Goal: Task Accomplishment & Management: Complete application form

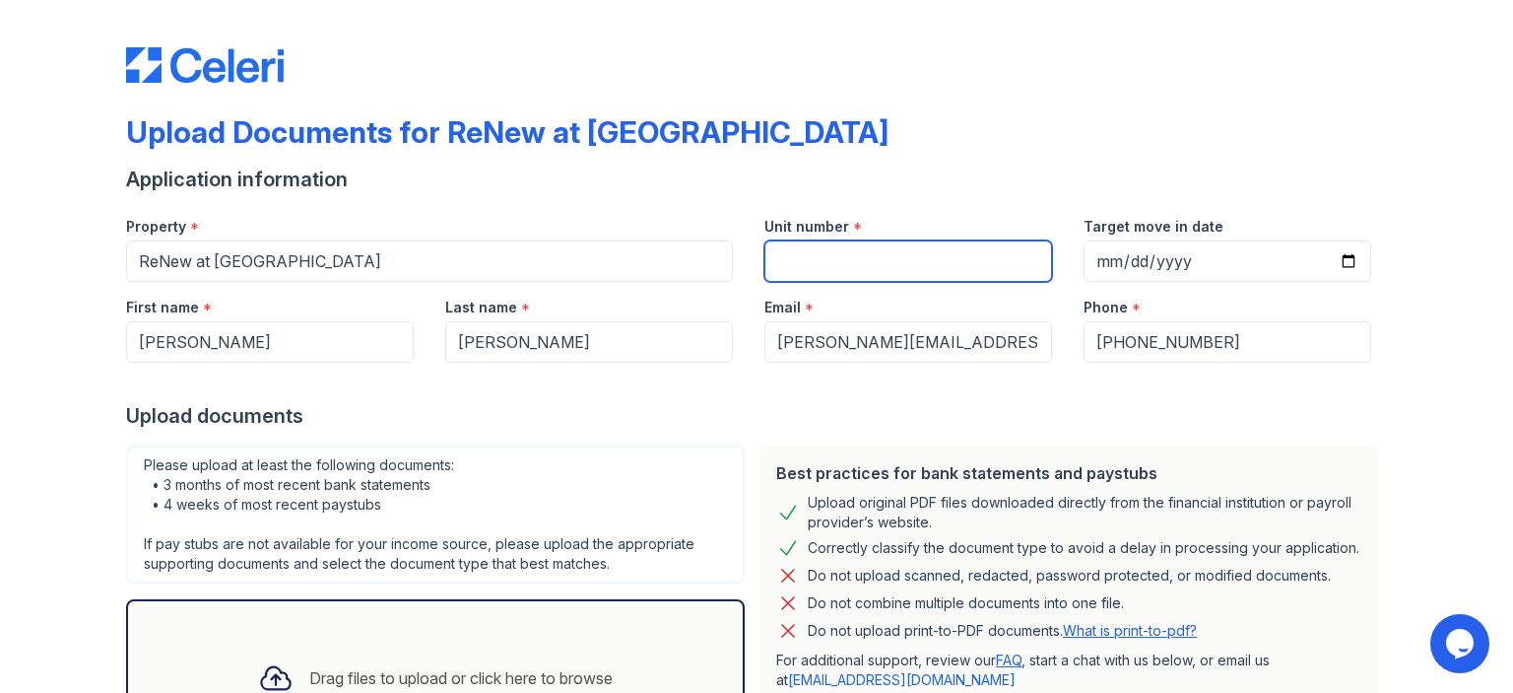
click at [784, 264] on input "Unit number" at bounding box center [909, 260] width 288 height 41
click at [824, 111] on div "Upload Documents for ReNew at [GEOGRAPHIC_DATA] Application information Propert…" at bounding box center [756, 427] width 1261 height 839
click at [806, 261] on input "Unit number" at bounding box center [909, 260] width 288 height 41
type input "Juniper"
click at [1040, 175] on div "Application information" at bounding box center [756, 180] width 1261 height 28
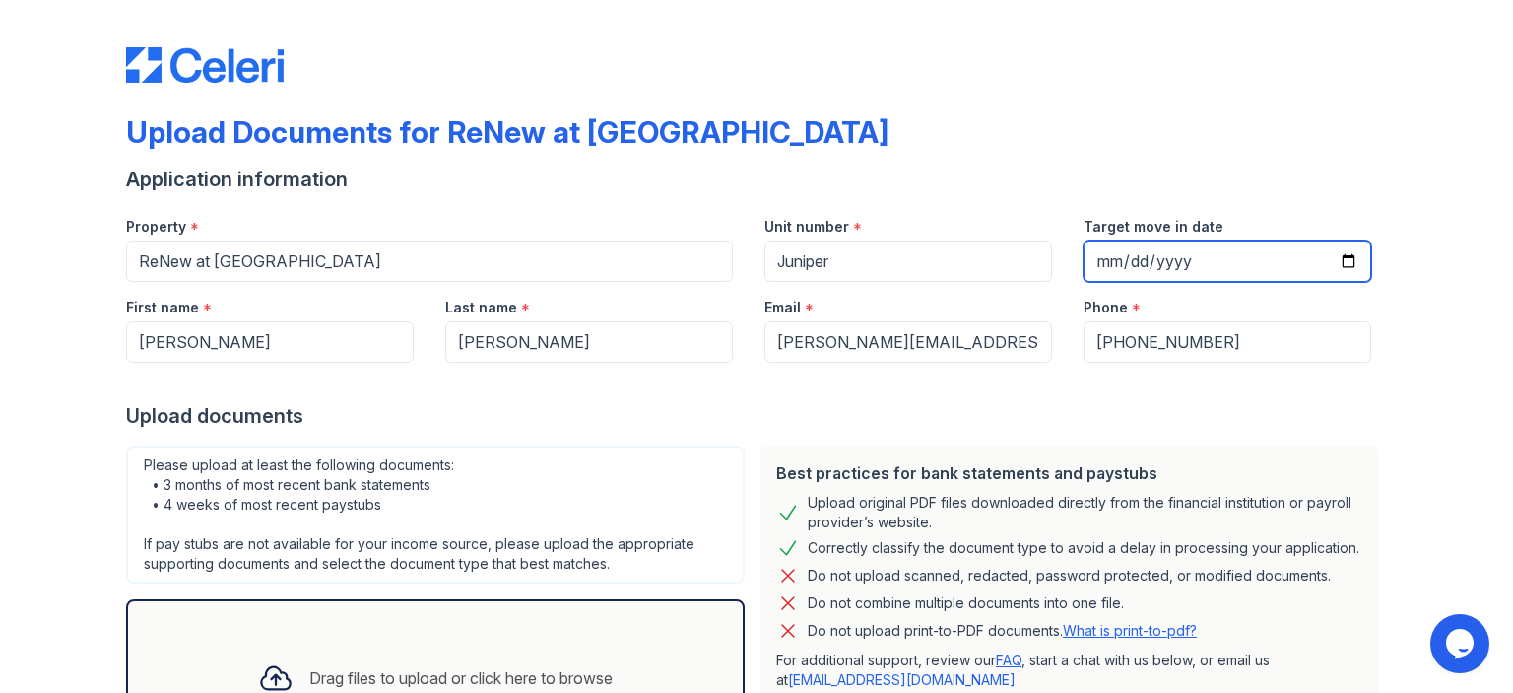
click at [1338, 259] on input "Target move in date" at bounding box center [1228, 260] width 288 height 41
type input "2025-10-20"
click at [1021, 433] on form "Application information Property * ReNew at Cornell Unit number * Juniper Targe…" at bounding box center [756, 503] width 1261 height 674
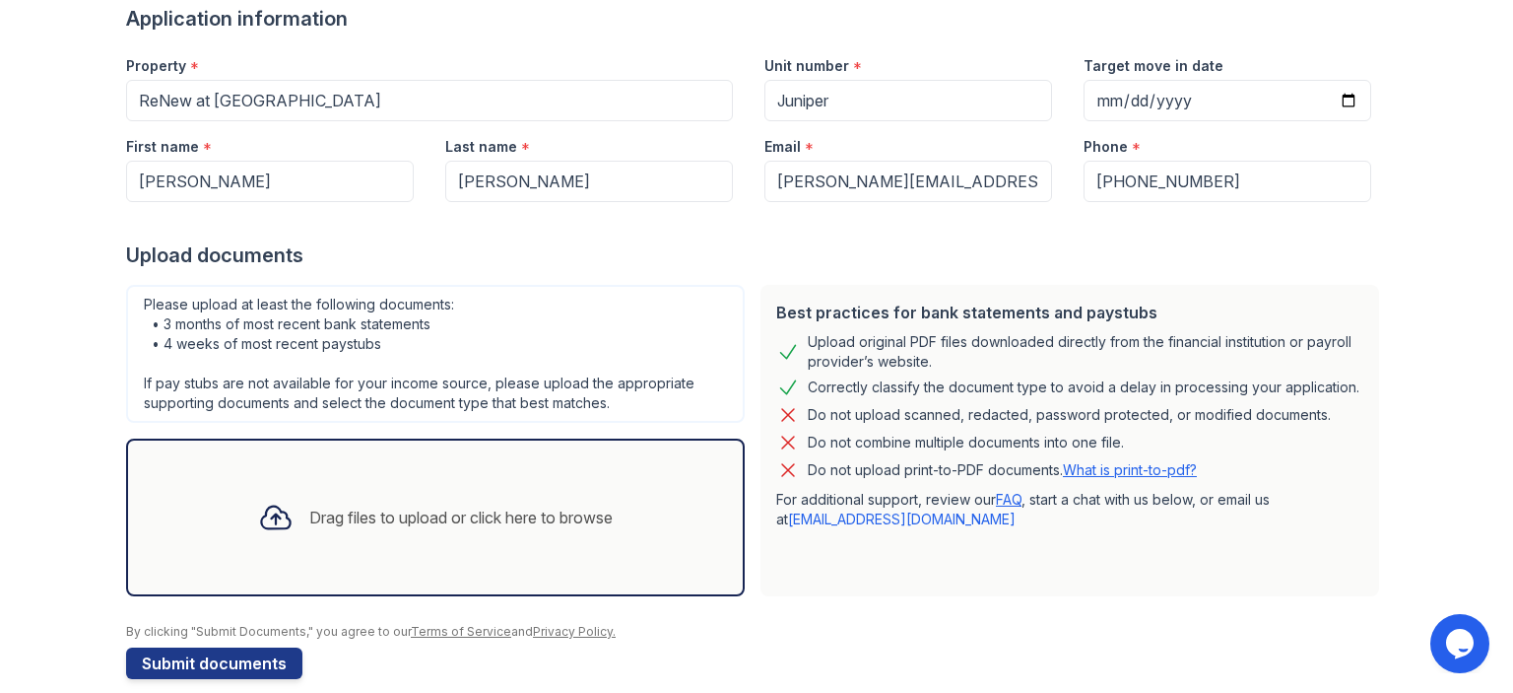
scroll to position [164, 0]
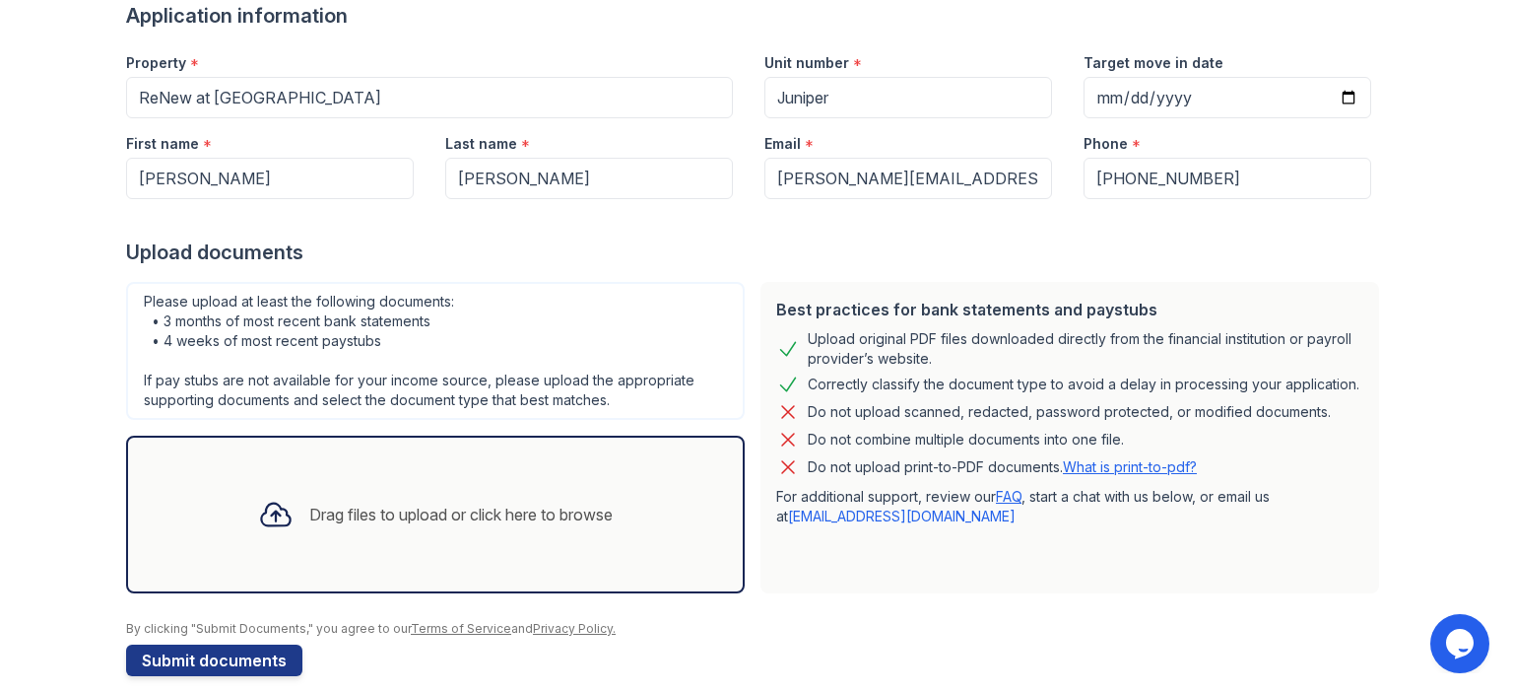
click at [60, 373] on div "Upload Documents for ReNew at Cornell Application information Property * ReNew …" at bounding box center [757, 275] width 1450 height 879
click at [378, 537] on div "Drag files to upload or click here to browse" at bounding box center [435, 514] width 386 height 67
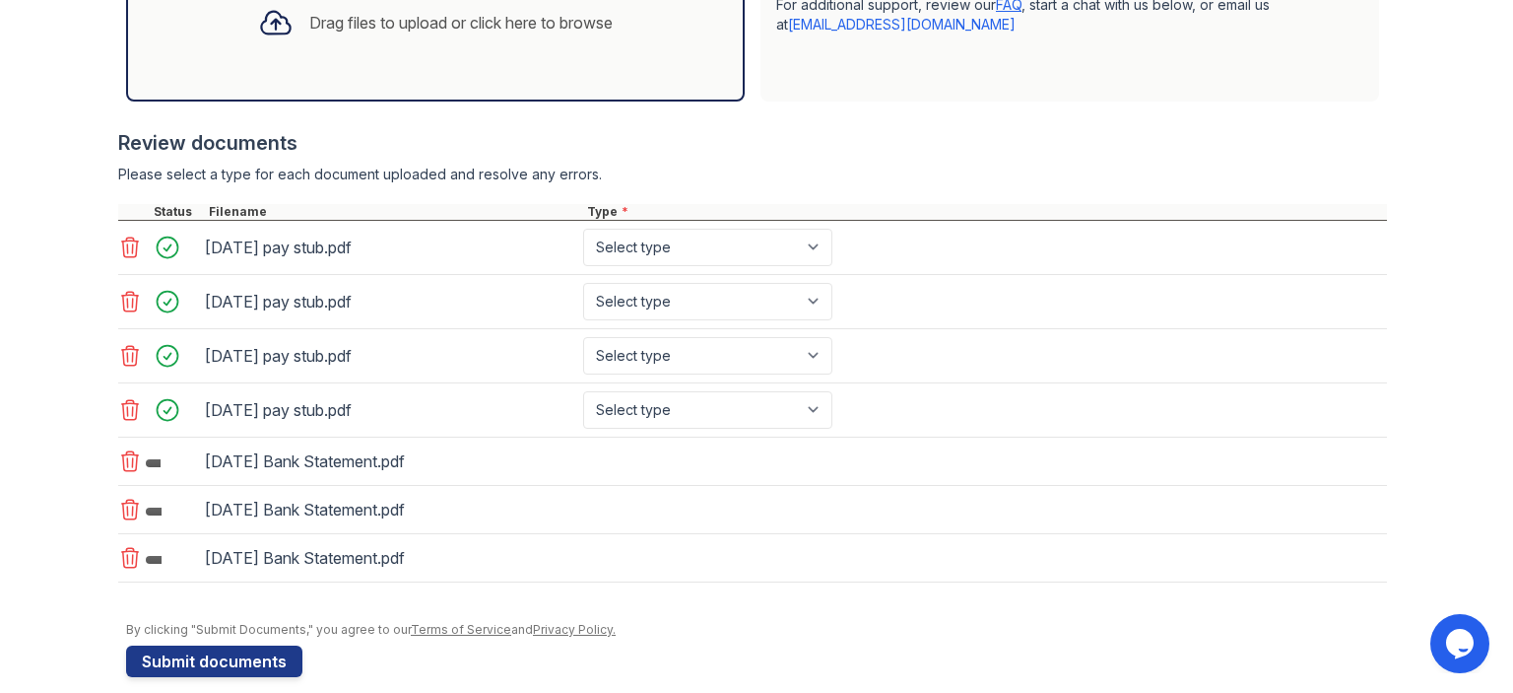
scroll to position [656, 0]
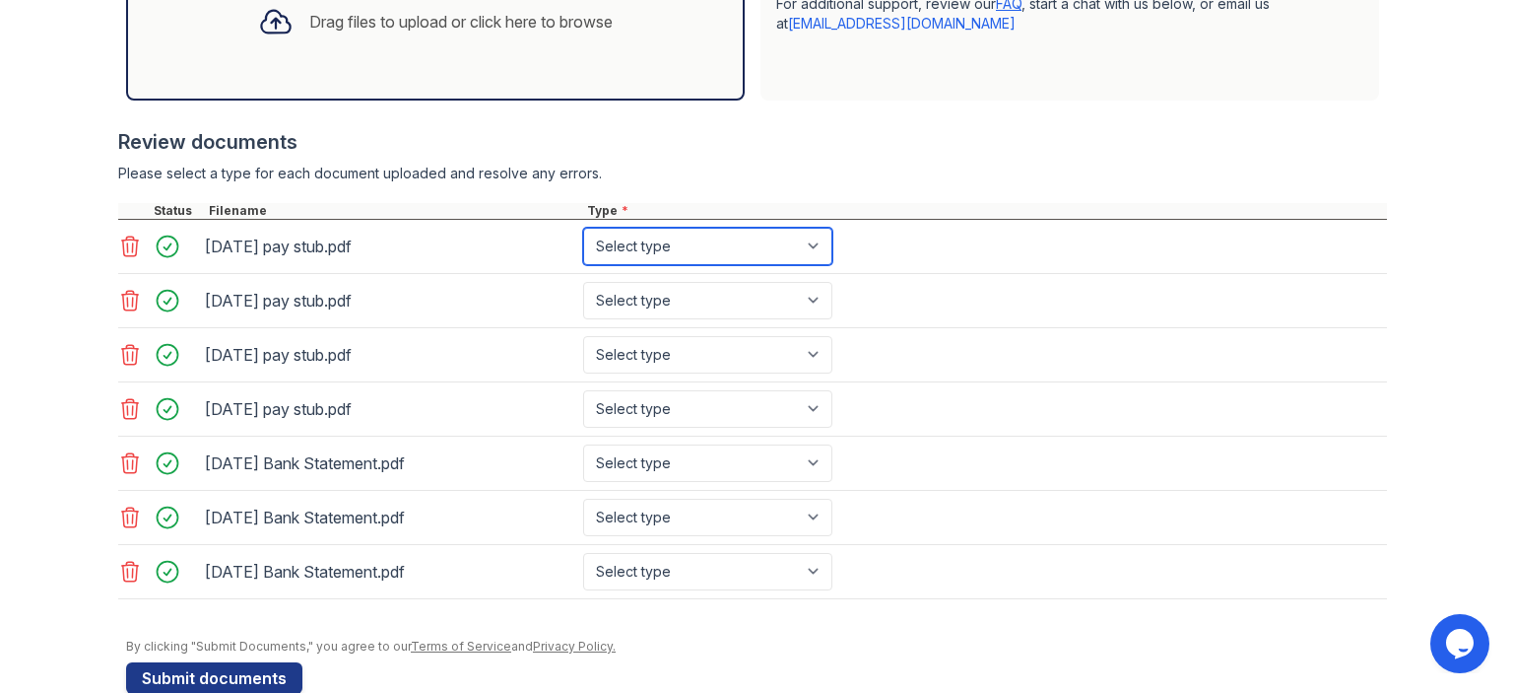
click at [654, 255] on select "Select type Paystub Bank Statement Offer Letter Tax Documents Benefit Award Let…" at bounding box center [707, 246] width 249 height 37
select select "paystub"
click at [583, 228] on select "Select type Paystub Bank Statement Offer Letter Tax Documents Benefit Award Let…" at bounding box center [707, 246] width 249 height 37
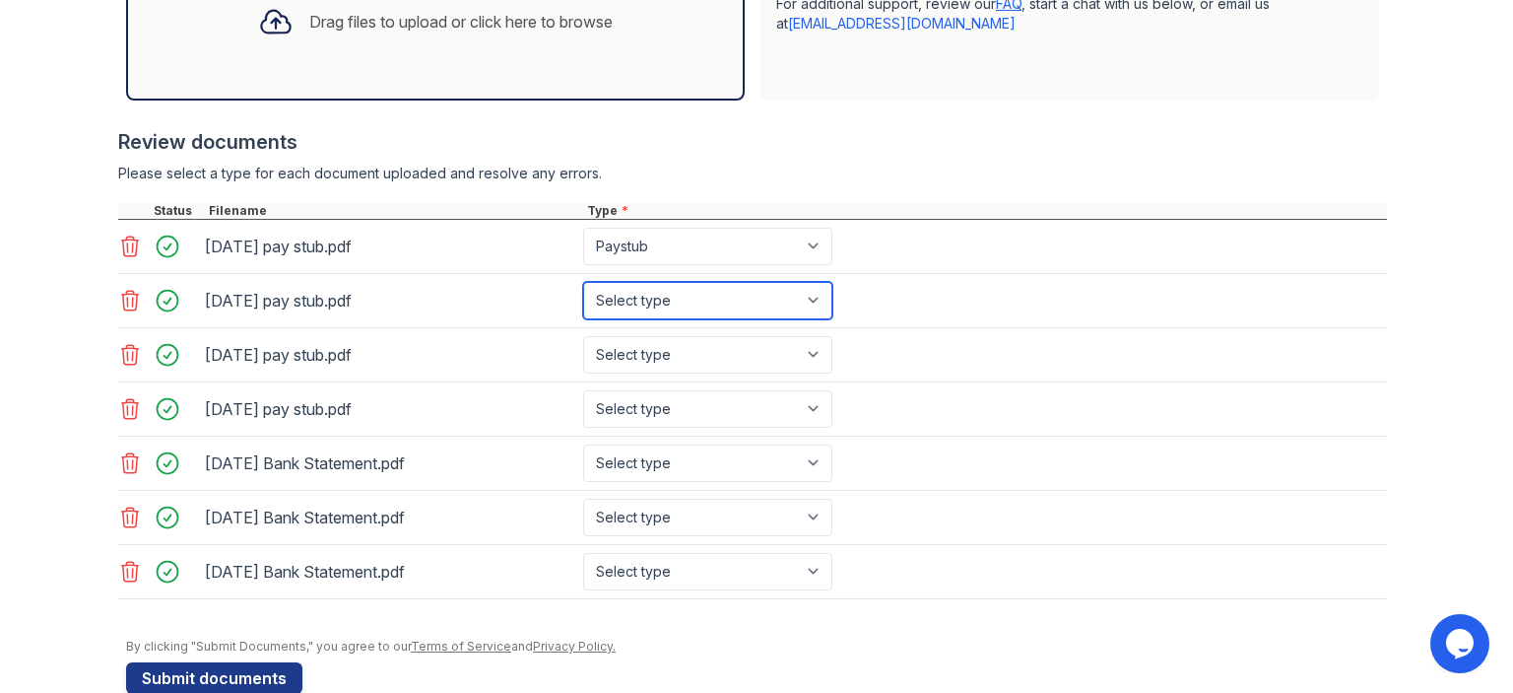
click at [633, 301] on select "Select type Paystub Bank Statement Offer Letter Tax Documents Benefit Award Let…" at bounding box center [707, 300] width 249 height 37
select select "paystub"
click at [583, 282] on select "Select type Paystub Bank Statement Offer Letter Tax Documents Benefit Award Let…" at bounding box center [707, 300] width 249 height 37
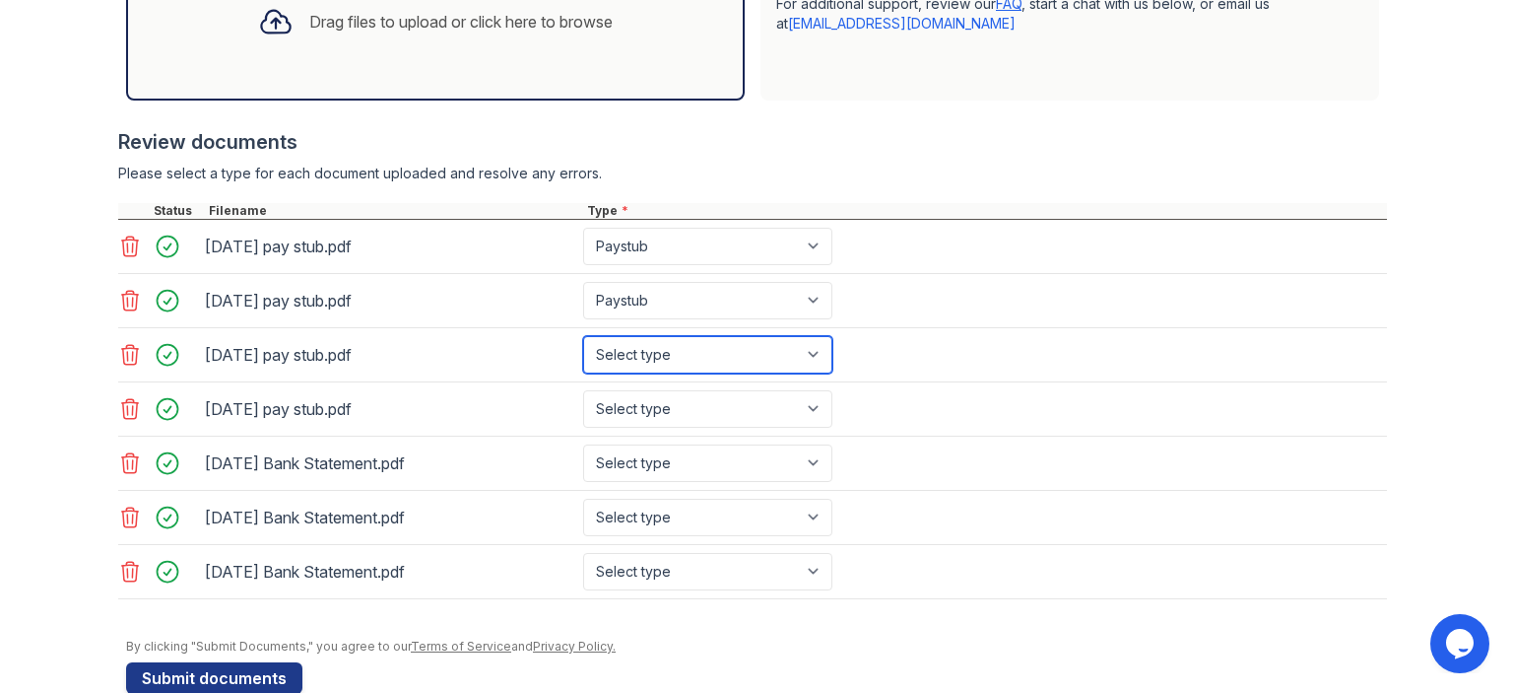
click at [627, 344] on select "Select type Paystub Bank Statement Offer Letter Tax Documents Benefit Award Let…" at bounding box center [707, 354] width 249 height 37
select select "paystub"
click at [583, 336] on select "Select type Paystub Bank Statement Offer Letter Tax Documents Benefit Award Let…" at bounding box center [707, 354] width 249 height 37
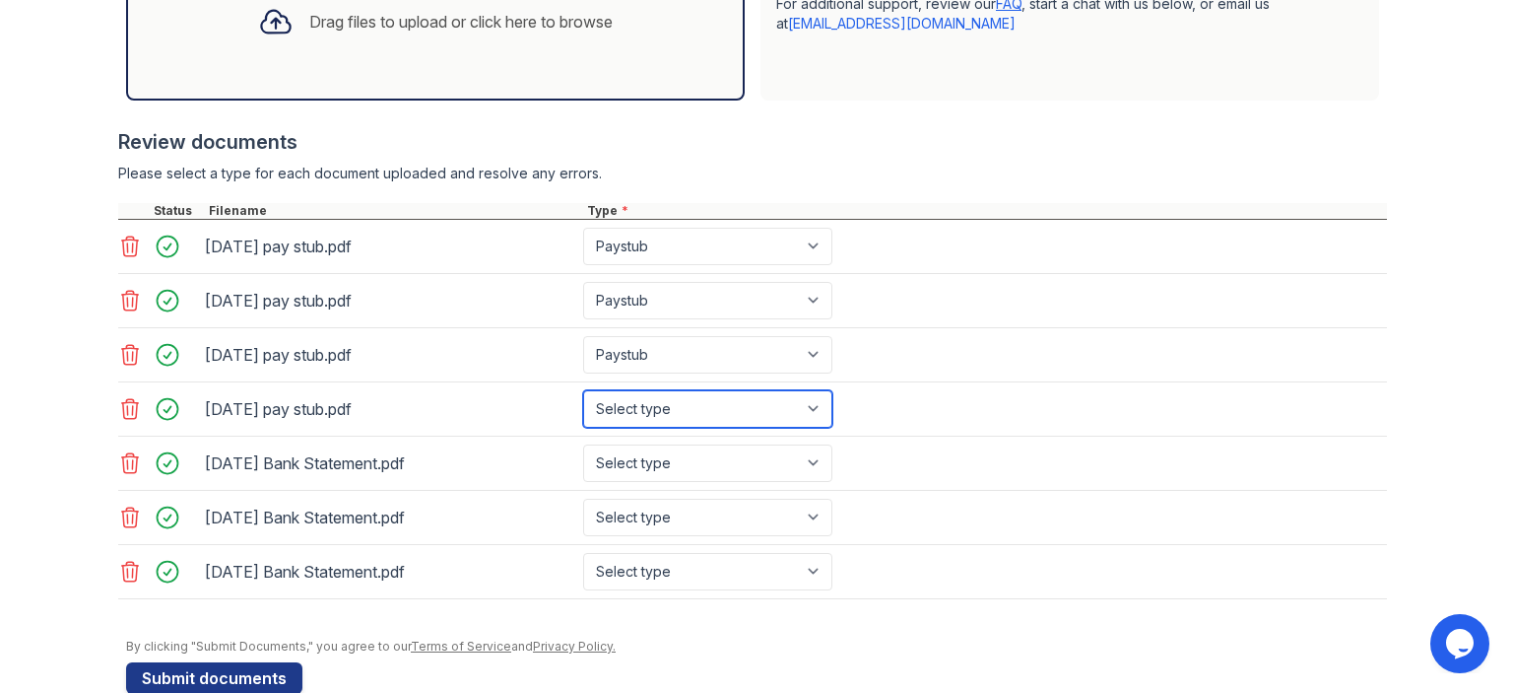
click at [608, 411] on select "Select type Paystub Bank Statement Offer Letter Tax Documents Benefit Award Let…" at bounding box center [707, 408] width 249 height 37
select select "paystub"
click at [583, 390] on select "Select type Paystub Bank Statement Offer Letter Tax Documents Benefit Award Let…" at bounding box center [707, 408] width 249 height 37
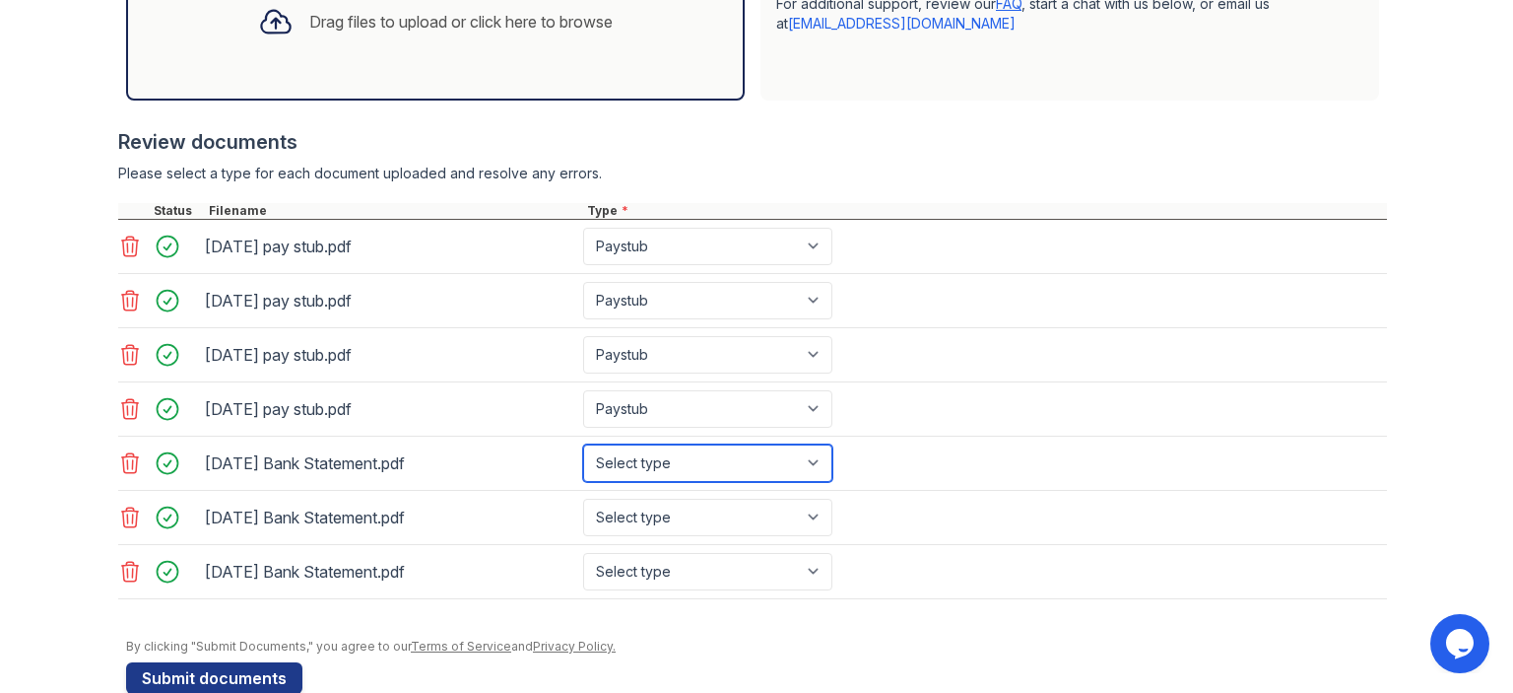
click at [612, 444] on select "Select type Paystub Bank Statement Offer Letter Tax Documents Benefit Award Let…" at bounding box center [707, 462] width 249 height 37
select select "bank_statement"
click at [583, 444] on select "Select type Paystub Bank Statement Offer Letter Tax Documents Benefit Award Let…" at bounding box center [707, 462] width 249 height 37
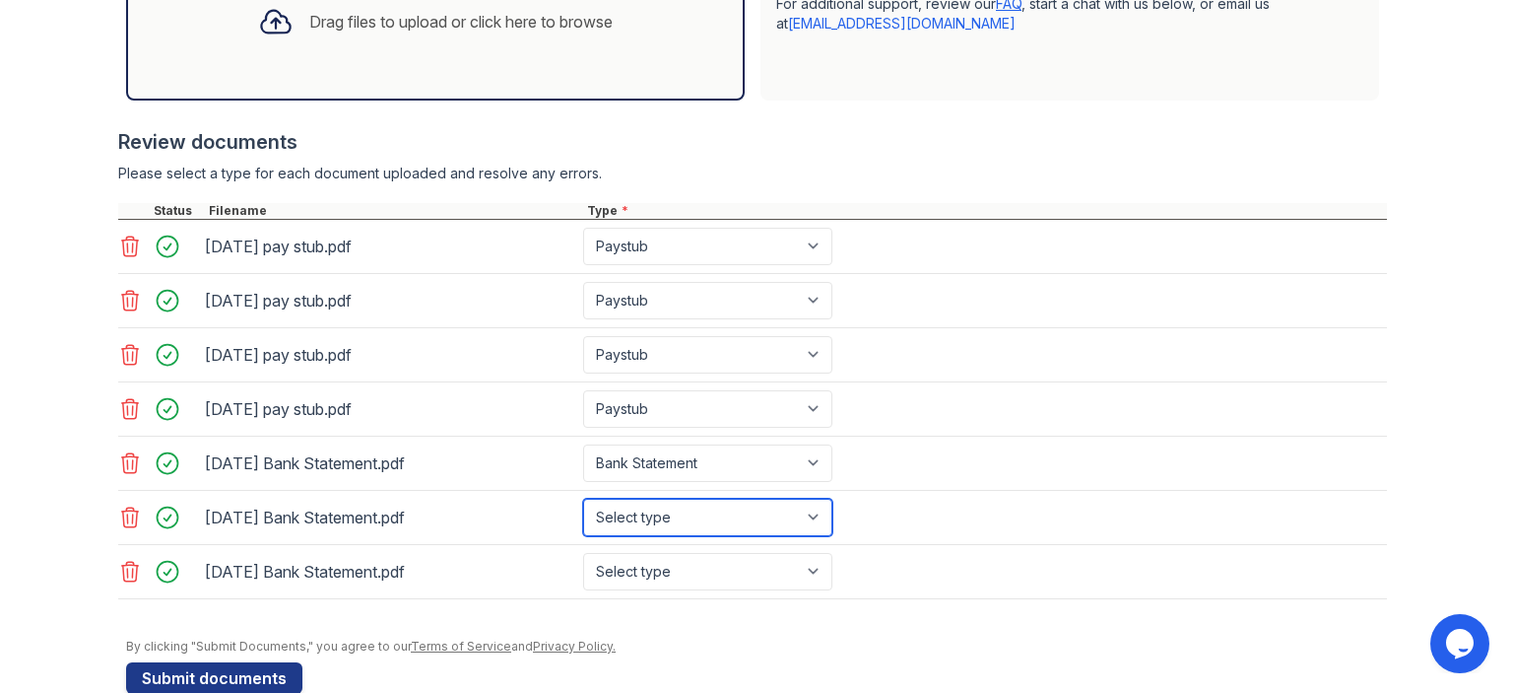
click at [638, 525] on select "Select type Paystub Bank Statement Offer Letter Tax Documents Benefit Award Let…" at bounding box center [707, 517] width 249 height 37
select select "bank_statement"
click at [583, 499] on select "Select type Paystub Bank Statement Offer Letter Tax Documents Benefit Award Let…" at bounding box center [707, 517] width 249 height 37
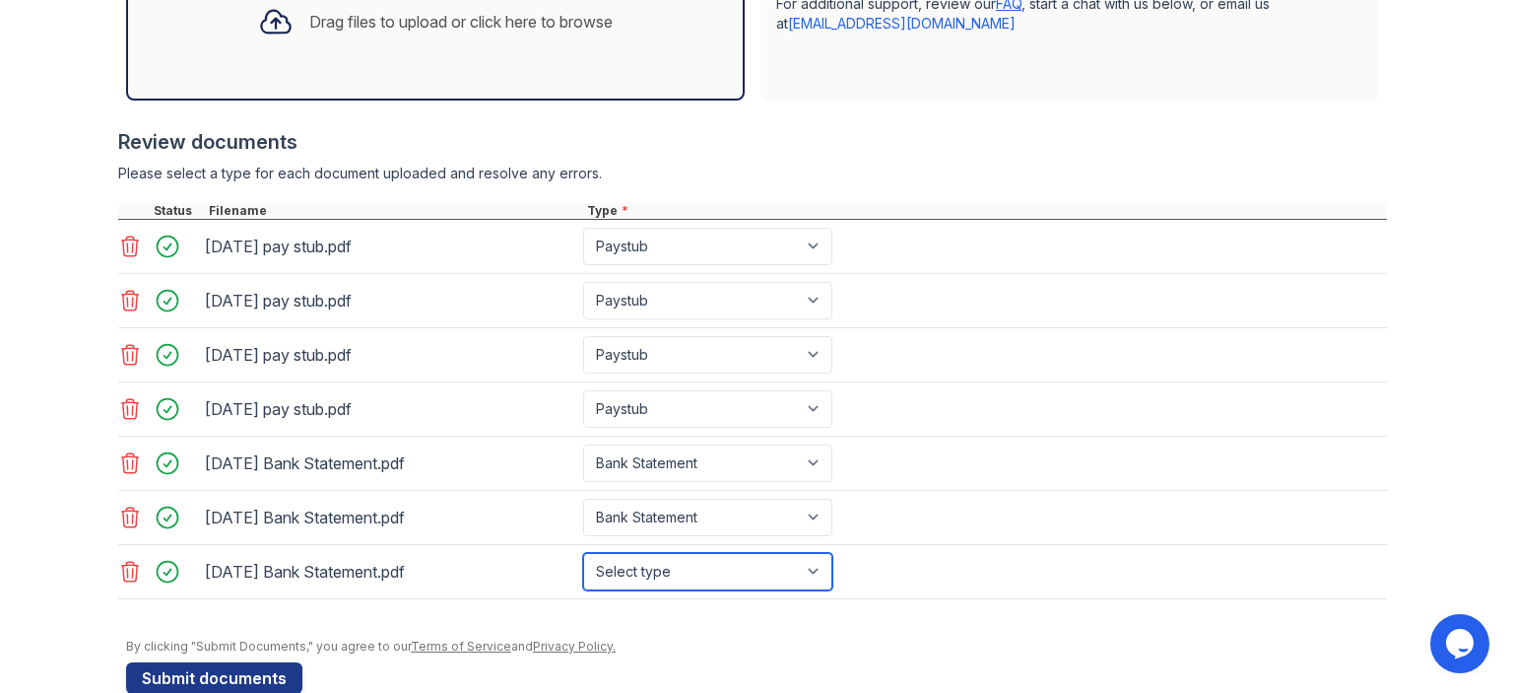
click at [643, 557] on select "Select type Paystub Bank Statement Offer Letter Tax Documents Benefit Award Let…" at bounding box center [707, 571] width 249 height 37
select select "bank_statement"
click at [583, 553] on select "Select type Paystub Bank Statement Offer Letter Tax Documents Benefit Award Let…" at bounding box center [707, 571] width 249 height 37
click at [678, 609] on div at bounding box center [752, 609] width 1269 height 20
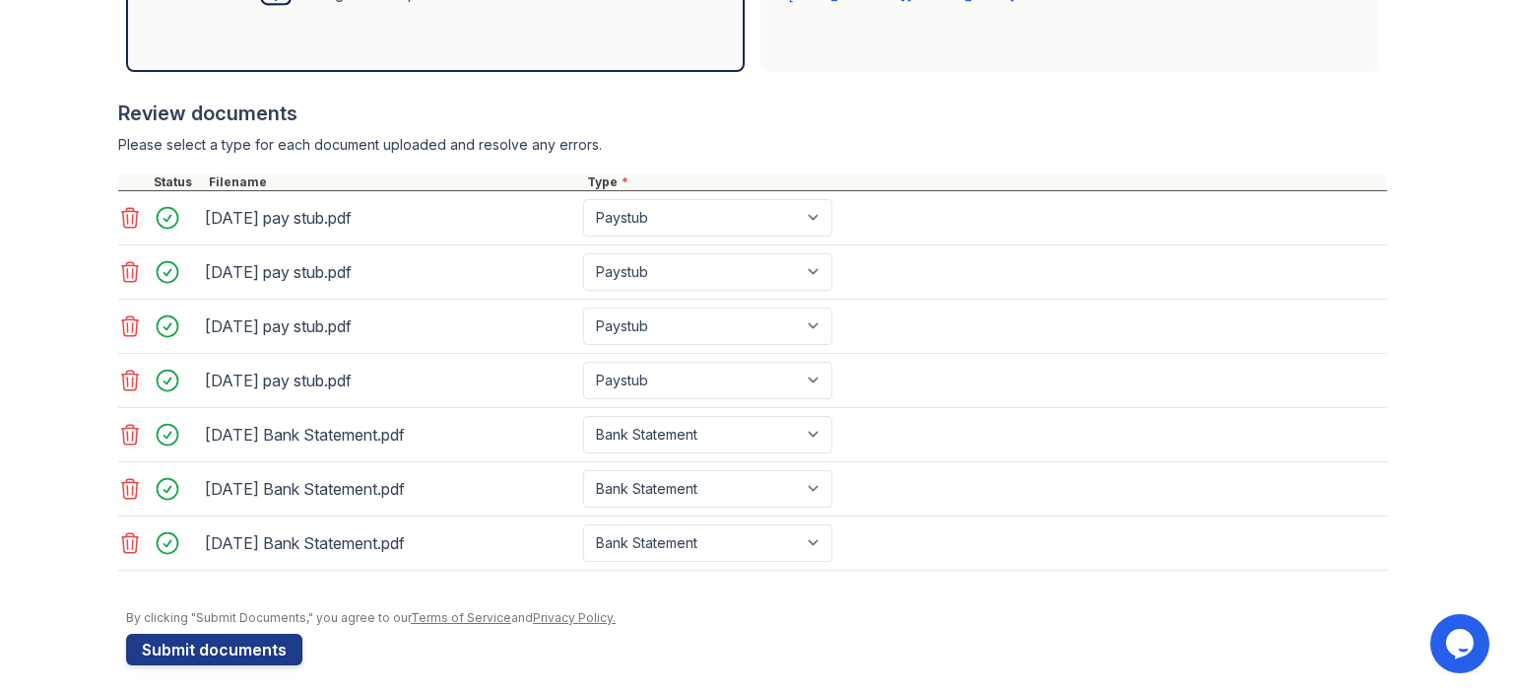
scroll to position [690, 0]
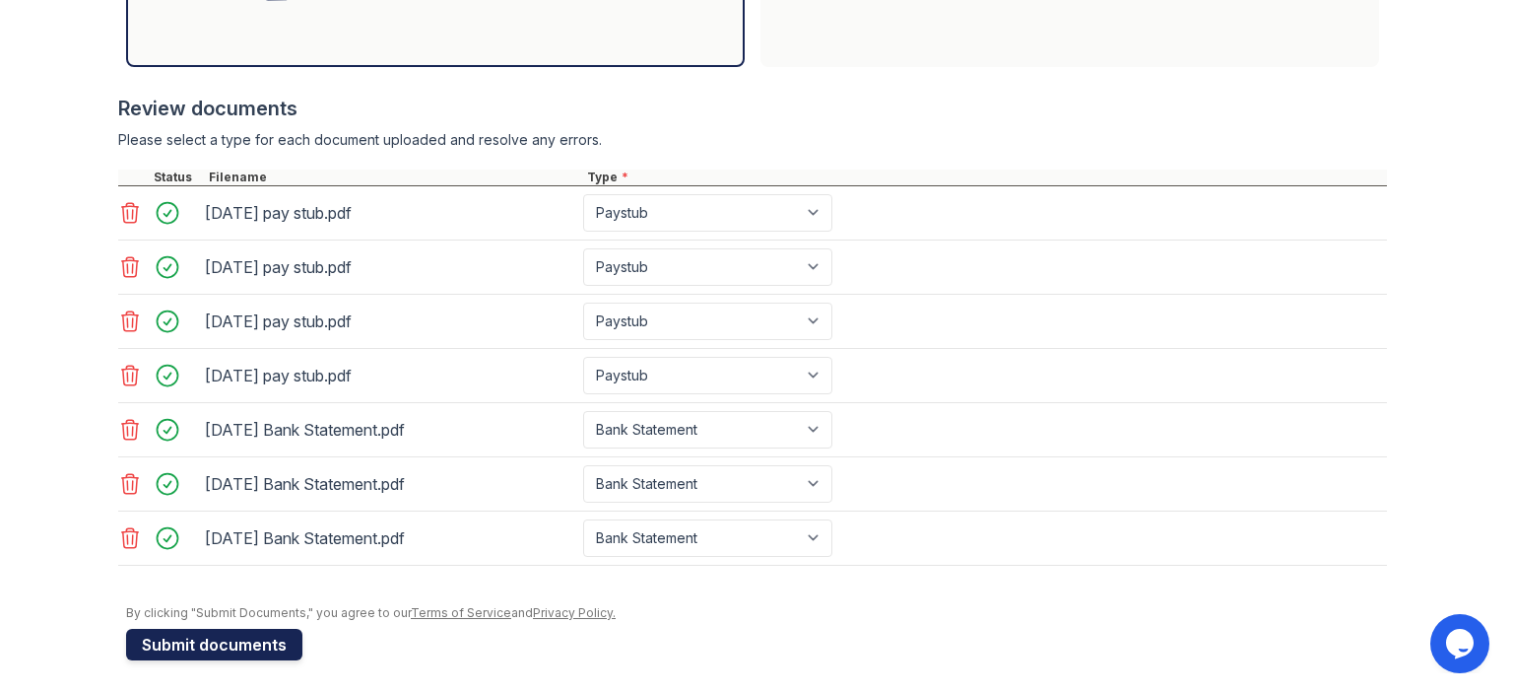
click at [221, 641] on button "Submit documents" at bounding box center [214, 645] width 176 height 32
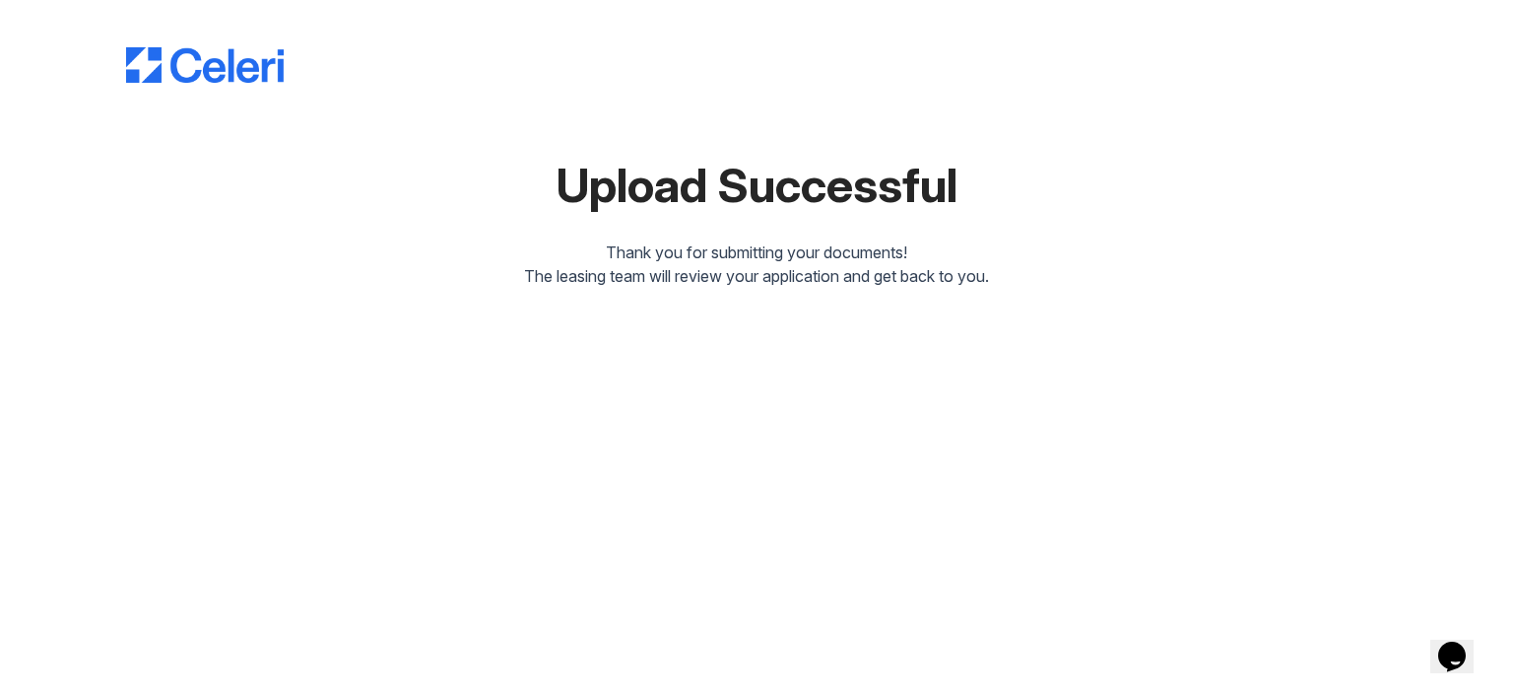
click at [836, 240] on div "Thank you for submitting your documents!" at bounding box center [756, 252] width 1261 height 24
drag, startPoint x: 570, startPoint y: 260, endPoint x: 1101, endPoint y: 330, distance: 535.7
click at [1101, 330] on div "Upload Successful Thank you for submitting your documents! The leasing team wil…" at bounding box center [756, 346] width 1513 height 693
click at [1038, 317] on div "Upload Successful Thank you for submitting your documents! The leasing team wil…" at bounding box center [757, 159] width 1450 height 319
click at [714, 209] on div "Upload Successful" at bounding box center [756, 185] width 1261 height 47
